Goal: Information Seeking & Learning: Learn about a topic

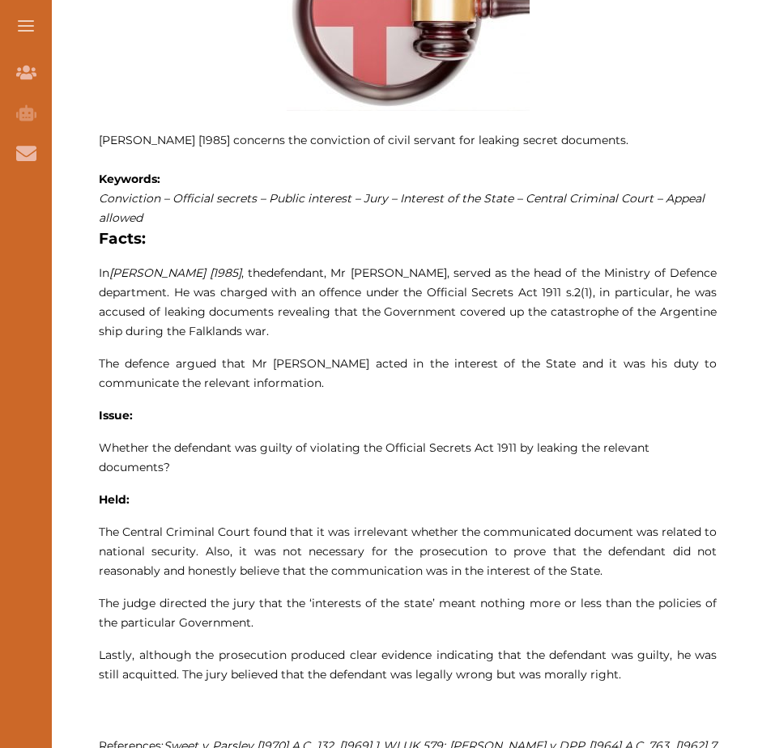
scroll to position [567, 0]
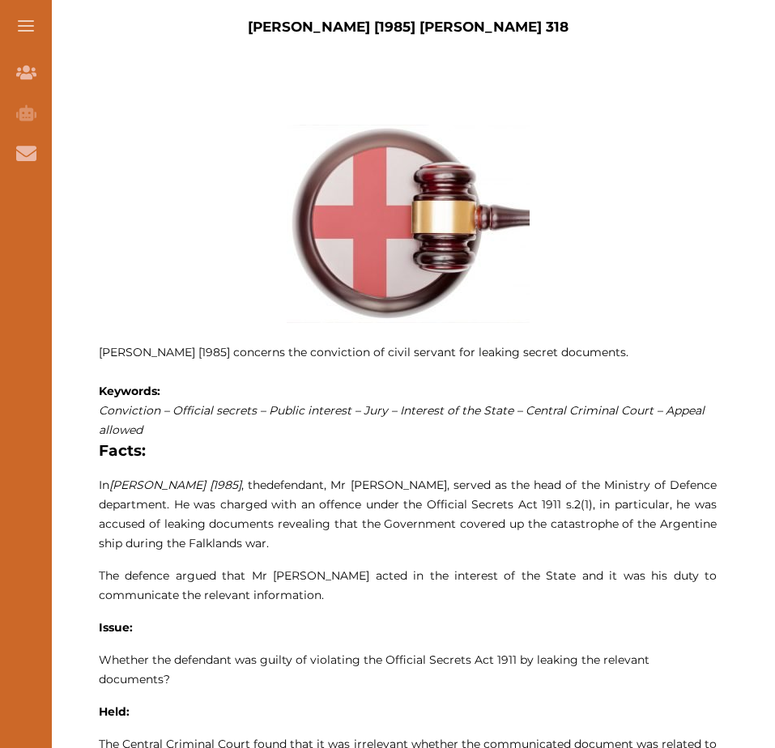
scroll to position [729, 0]
